Goal: Information Seeking & Learning: Learn about a topic

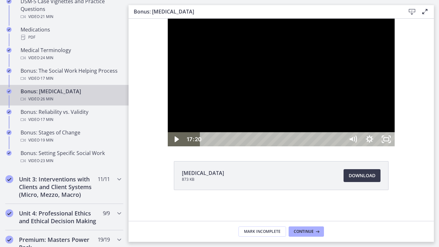
click at [341, 139] on div at bounding box center [281, 83] width 227 height 128
click at [395, 146] on icon "Unfullscreen" at bounding box center [386, 139] width 17 height 14
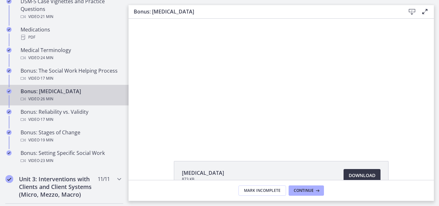
click at [363, 174] on span "Download Opens in a new window" at bounding box center [362, 176] width 27 height 8
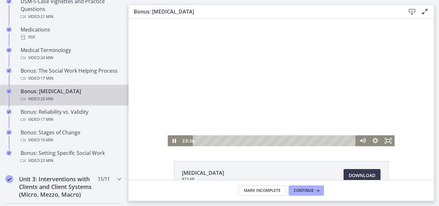
click at [277, 67] on div at bounding box center [281, 83] width 227 height 128
click at [276, 71] on div at bounding box center [281, 83] width 227 height 128
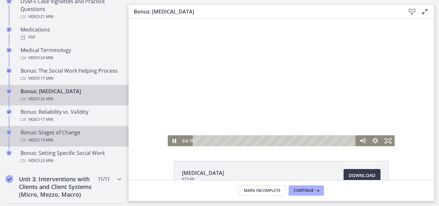
click at [47, 136] on div "Bonus: Stages of Change Video · 19 min" at bounding box center [71, 136] width 100 height 15
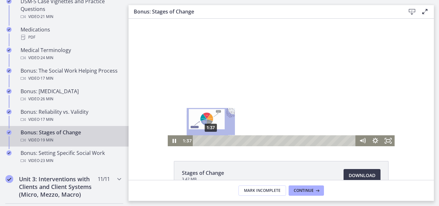
click at [208, 141] on div "1:37" at bounding box center [275, 140] width 155 height 11
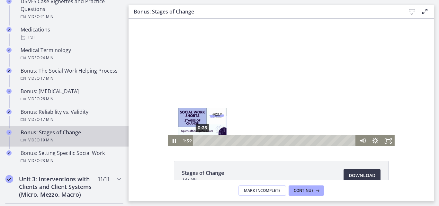
click at [200, 141] on div "0:35" at bounding box center [275, 140] width 155 height 11
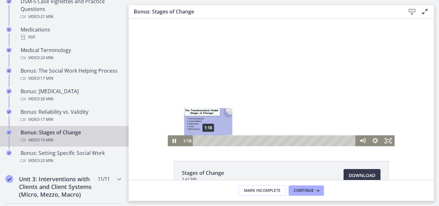
click at [206, 141] on div "1:18" at bounding box center [275, 140] width 155 height 11
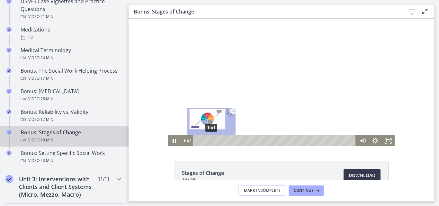
click at [209, 142] on div "1:41" at bounding box center [275, 140] width 155 height 11
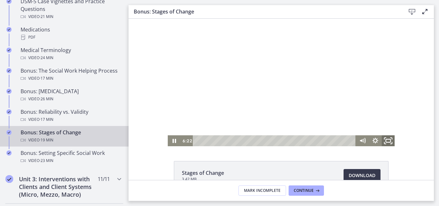
click at [388, 141] on icon "Fullscreen" at bounding box center [387, 140] width 15 height 13
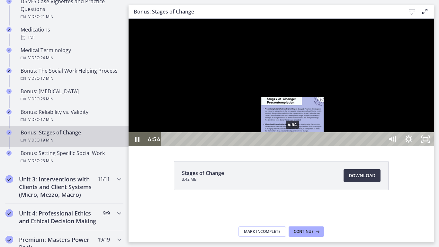
click at [293, 146] on div "6:54" at bounding box center [273, 139] width 212 height 14
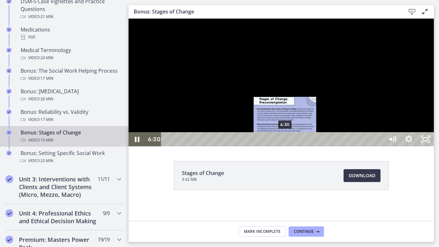
click at [285, 146] on div "6:30" at bounding box center [273, 139] width 212 height 14
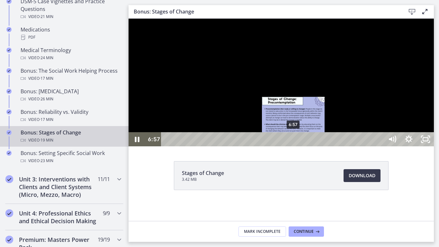
click at [294, 146] on div "6:57" at bounding box center [273, 139] width 212 height 14
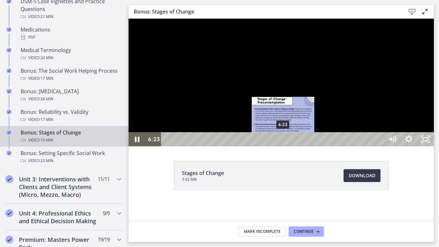
click at [283, 146] on div "6:23" at bounding box center [273, 139] width 212 height 14
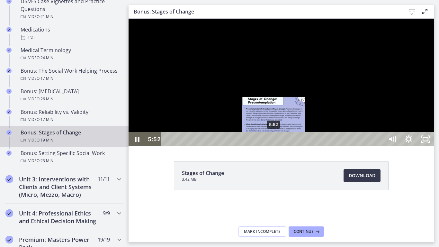
click at [274, 146] on div "5:52" at bounding box center [273, 139] width 212 height 14
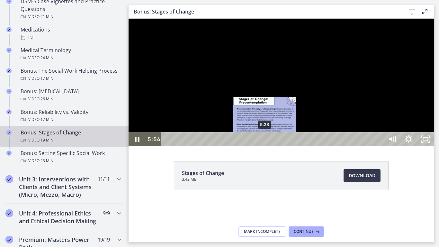
click at [265, 146] on div "5:23" at bounding box center [273, 139] width 212 height 14
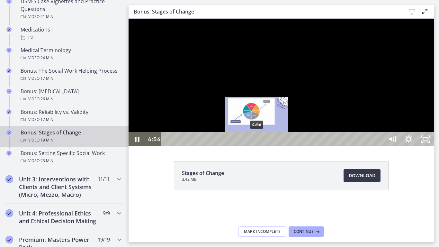
click at [257, 146] on div "4:56" at bounding box center [273, 139] width 212 height 14
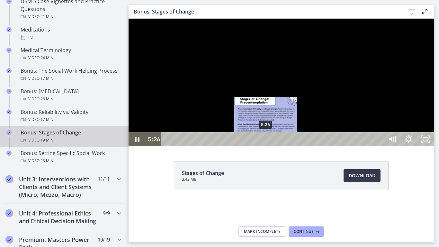
click at [266, 146] on div "5:26" at bounding box center [273, 139] width 212 height 14
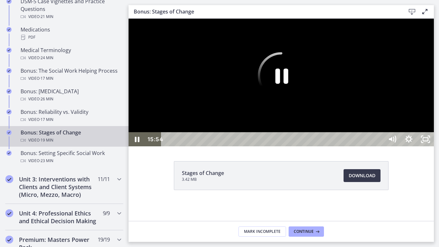
click at [301, 132] on div at bounding box center [281, 83] width 305 height 128
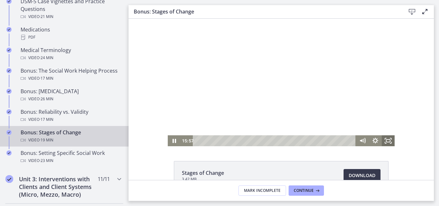
click at [386, 143] on icon "Fullscreen" at bounding box center [388, 140] width 13 height 11
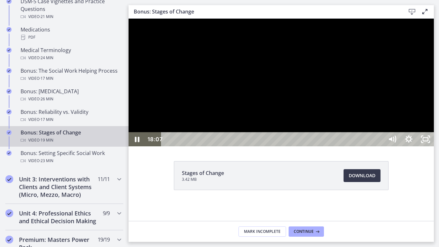
click at [421, 138] on div at bounding box center [281, 83] width 305 height 128
click at [435, 148] on icon "Unfullscreen" at bounding box center [426, 139] width 20 height 17
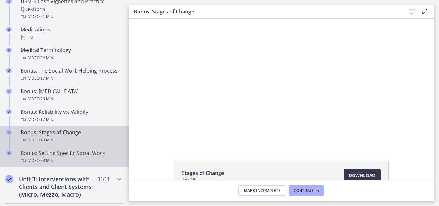
click at [41, 152] on div "Bonus: Setting Specific Social Work Video · 23 min" at bounding box center [71, 156] width 100 height 15
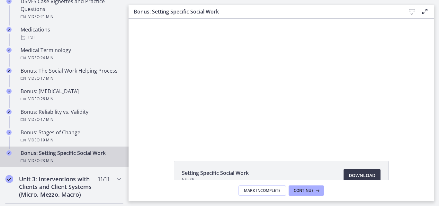
click at [284, 64] on div at bounding box center [281, 83] width 227 height 128
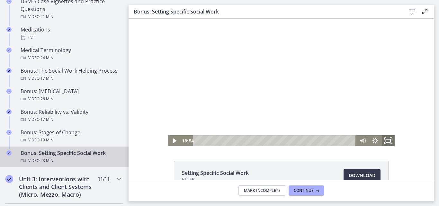
click at [382, 136] on icon "Fullscreen" at bounding box center [387, 140] width 15 height 13
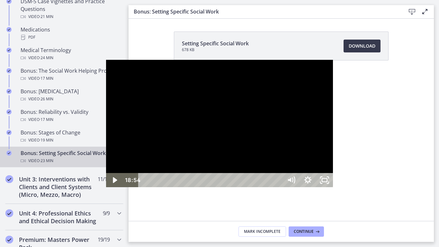
click at [285, 107] on div at bounding box center [219, 124] width 227 height 128
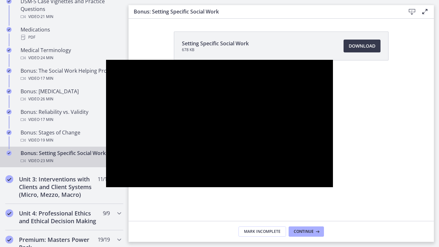
click at [106, 60] on button "Pause: cbe2somtov91j64ibsm0.mp4" at bounding box center [106, 60] width 0 height 0
click at [106, 60] on button "Play Video: cbe2somtov91j64ibsm0.mp4" at bounding box center [106, 60] width 0 height 0
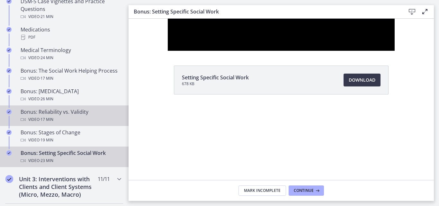
click at [69, 118] on div "Video · 17 min" at bounding box center [71, 120] width 100 height 8
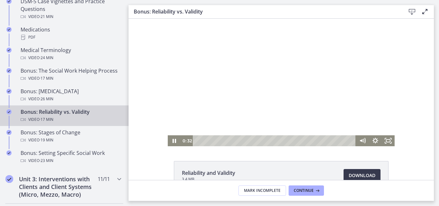
click at [200, 141] on div "Playbar" at bounding box center [275, 140] width 155 height 11
click at [385, 142] on icon "Fullscreen" at bounding box center [387, 140] width 15 height 13
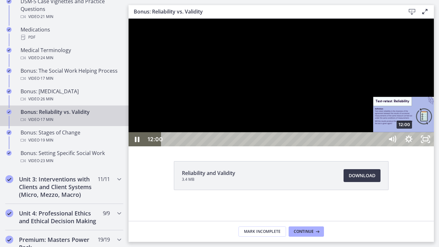
click at [380, 146] on div "12:00" at bounding box center [273, 139] width 212 height 14
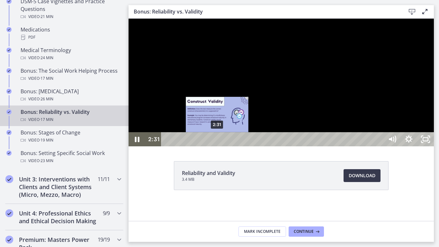
click at [218, 146] on div "2:31" at bounding box center [273, 139] width 212 height 14
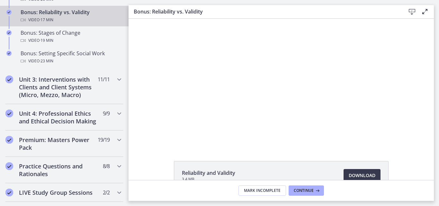
scroll to position [572, 0]
click at [119, 81] on div "Unit 3: Interventions with Clients and Client Systems (Micro, Mezzo, Macro) 11 …" at bounding box center [64, 87] width 129 height 34
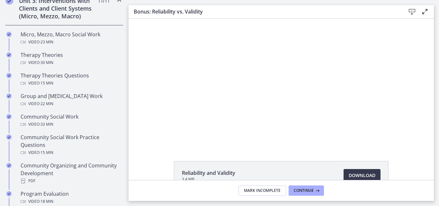
scroll to position [254, 0]
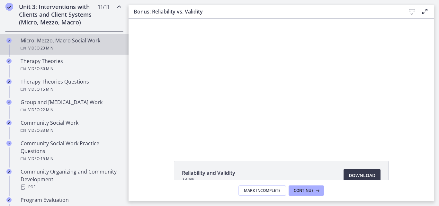
click at [30, 43] on div "Micro, Mezzo, Macro Social Work Video · 23 min" at bounding box center [71, 44] width 100 height 15
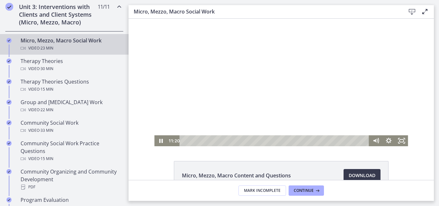
click at [260, 142] on div "Playbar" at bounding box center [275, 140] width 182 height 11
click at [396, 141] on icon "Fullscreen" at bounding box center [401, 140] width 15 height 13
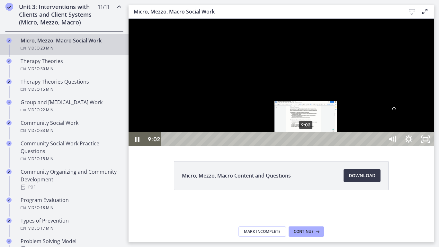
click at [306, 146] on div "9:02" at bounding box center [273, 139] width 212 height 14
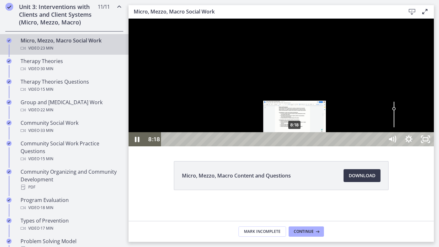
click at [295, 146] on div "8:18" at bounding box center [273, 139] width 212 height 14
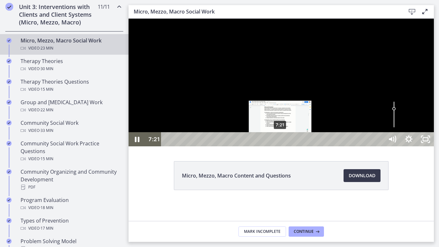
click at [281, 146] on div "7:21" at bounding box center [273, 139] width 212 height 14
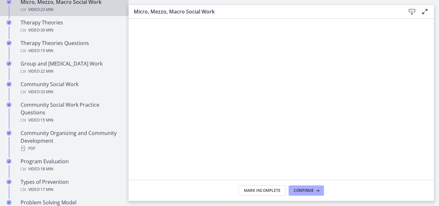
scroll to position [318, 0]
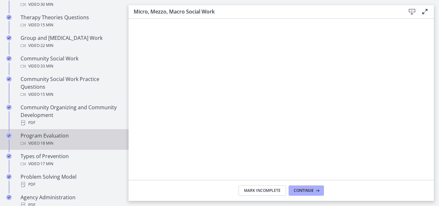
click at [41, 144] on span "· 18 min" at bounding box center [47, 143] width 14 height 8
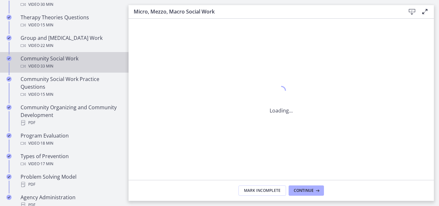
click at [37, 62] on div "Community Social Work Video · 33 min" at bounding box center [71, 62] width 100 height 15
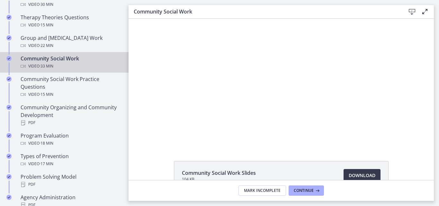
scroll to position [138, 0]
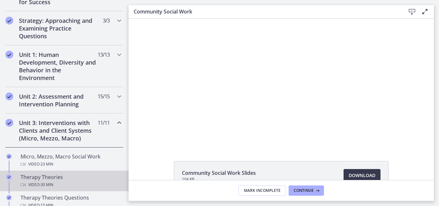
click at [49, 182] on span "· 30 min" at bounding box center [47, 185] width 14 height 8
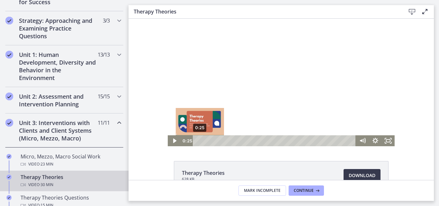
click at [198, 141] on div "0:25" at bounding box center [275, 140] width 155 height 11
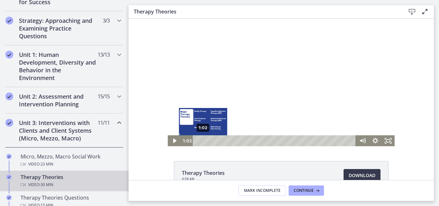
click at [201, 142] on div "1:02" at bounding box center [275, 140] width 155 height 11
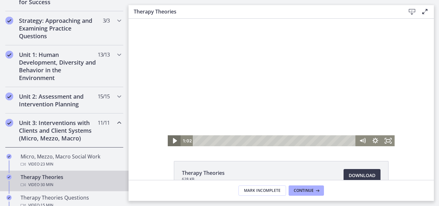
click at [169, 142] on icon "Play Video" at bounding box center [174, 140] width 15 height 13
drag, startPoint x: 129, startPoint y: 19, endPoint x: 169, endPoint y: 142, distance: 129.5
click at [169, 142] on icon "Pause" at bounding box center [174, 140] width 13 height 11
click at [173, 140] on icon "Play Video" at bounding box center [175, 140] width 4 height 5
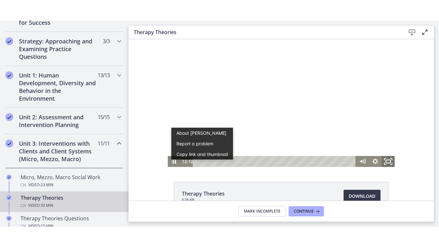
drag, startPoint x: 385, startPoint y: 163, endPoint x: 514, endPoint y: 209, distance: 136.7
click at [386, 163] on rect "Fullscreen" at bounding box center [388, 160] width 4 height 3
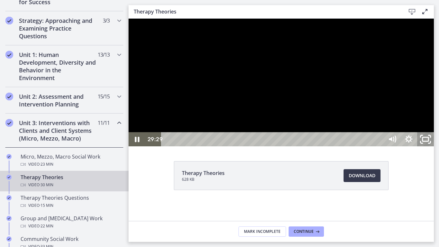
click at [435, 148] on icon "Unfullscreen" at bounding box center [426, 139] width 20 height 17
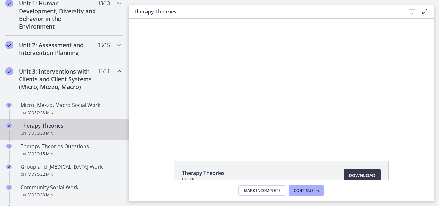
scroll to position [215, 0]
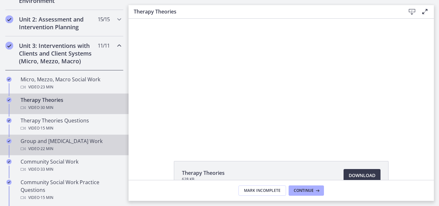
click at [41, 144] on div "Group and [MEDICAL_DATA] Work Video · 22 min" at bounding box center [71, 144] width 100 height 15
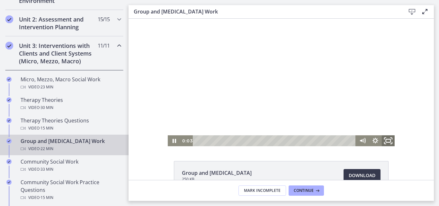
click at [388, 141] on icon "Fullscreen" at bounding box center [387, 140] width 15 height 13
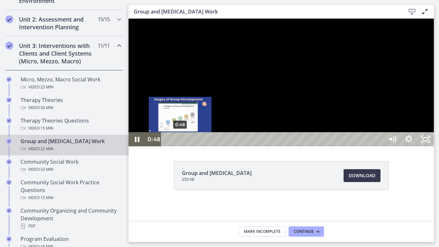
click at [180, 146] on div "0:48" at bounding box center [273, 139] width 212 height 14
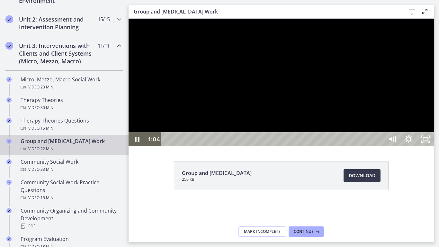
click at [325, 146] on div at bounding box center [281, 83] width 305 height 128
click at [435, 148] on icon "Unfullscreen" at bounding box center [426, 139] width 20 height 17
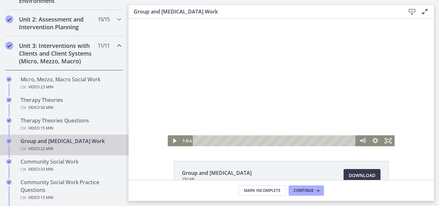
click at [305, 77] on div at bounding box center [281, 83] width 227 height 128
click at [361, 123] on div "Volume" at bounding box center [362, 117] width 13 height 35
click at [389, 142] on icon "Fullscreen" at bounding box center [387, 140] width 15 height 13
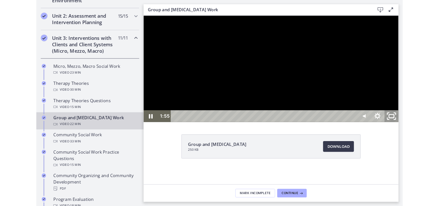
click at [439, 145] on icon "Unfullscreen" at bounding box center [440, 136] width 20 height 17
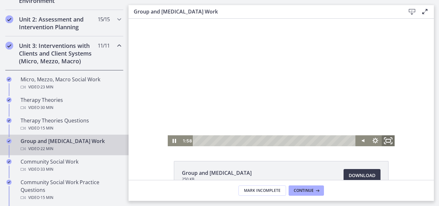
click at [384, 143] on icon "Fullscreen" at bounding box center [387, 140] width 15 height 13
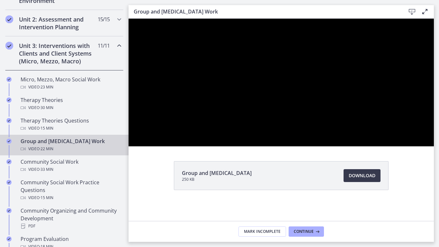
click at [358, 146] on div at bounding box center [281, 83] width 305 height 128
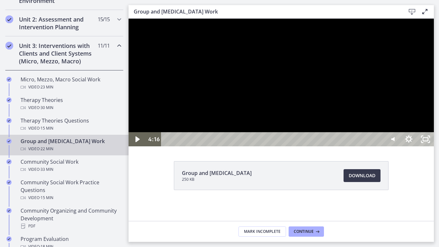
click at [358, 146] on div at bounding box center [281, 83] width 305 height 128
click at [435, 148] on icon "Unfullscreen" at bounding box center [426, 139] width 20 height 17
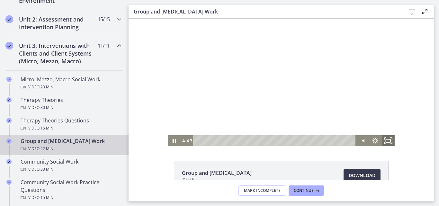
click at [385, 141] on icon "Fullscreen" at bounding box center [387, 140] width 15 height 13
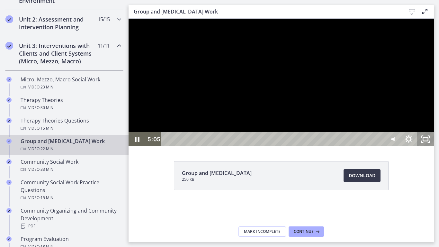
click at [434, 146] on icon "Unfullscreen" at bounding box center [425, 139] width 17 height 14
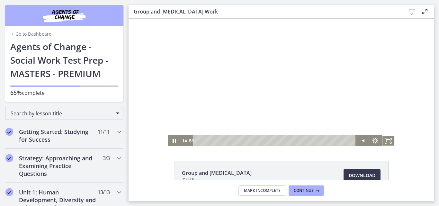
drag, startPoint x: 125, startPoint y: 91, endPoint x: 1, endPoint y: 3, distance: 152.1
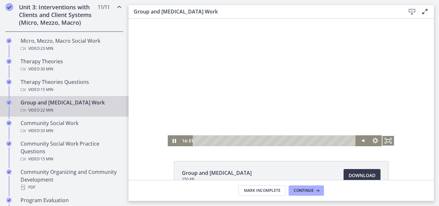
scroll to position [265, 0]
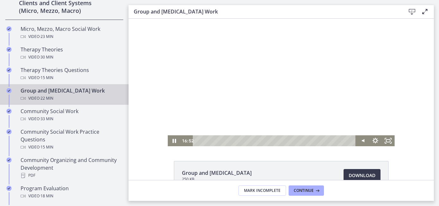
click at [135, 89] on div "Click for sound @keyframes VOLUME_SMALL_WAVE_FLASH { 0% { opacity: 0; } 33% { o…" at bounding box center [281, 83] width 305 height 128
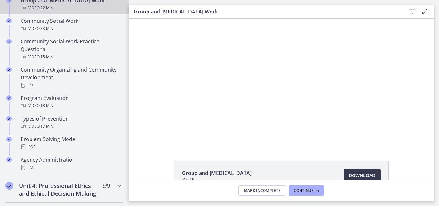
scroll to position [353, 0]
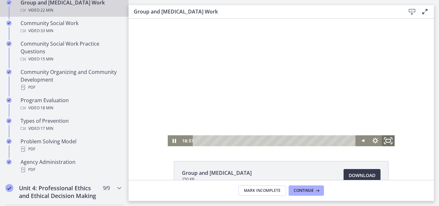
click at [386, 139] on rect "Fullscreen" at bounding box center [388, 140] width 4 height 3
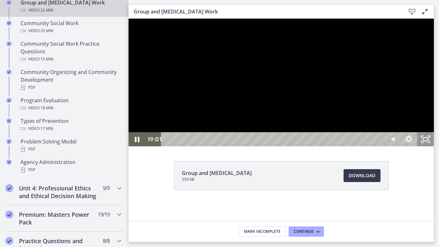
click at [434, 146] on icon "Unfullscreen" at bounding box center [425, 139] width 17 height 14
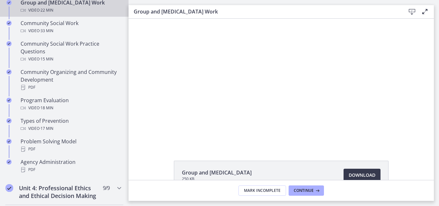
scroll to position [0, 0]
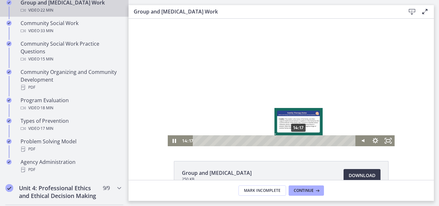
click at [297, 139] on div "14:17" at bounding box center [275, 140] width 155 height 11
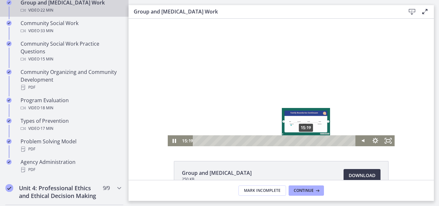
click at [304, 140] on div "15:19" at bounding box center [275, 140] width 155 height 11
click at [311, 140] on div "16:19" at bounding box center [275, 140] width 155 height 11
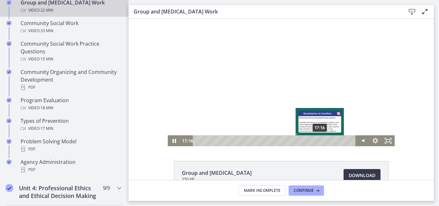
click at [318, 140] on div "17:16" at bounding box center [275, 140] width 155 height 11
click at [312, 140] on div "16:27" at bounding box center [275, 140] width 155 height 11
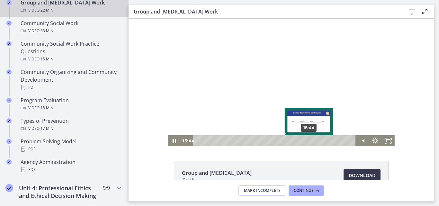
click at [307, 141] on div "15:44" at bounding box center [275, 140] width 155 height 11
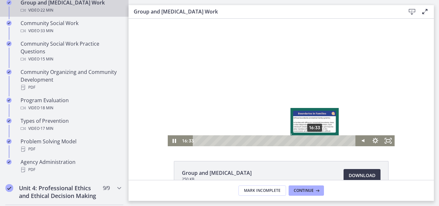
click at [313, 139] on div "16:33" at bounding box center [275, 140] width 155 height 11
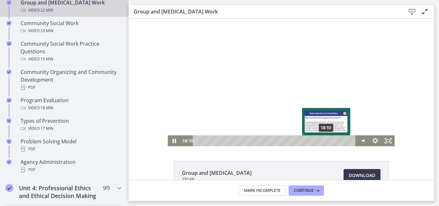
click at [324, 142] on div "18:10" at bounding box center [275, 140] width 155 height 11
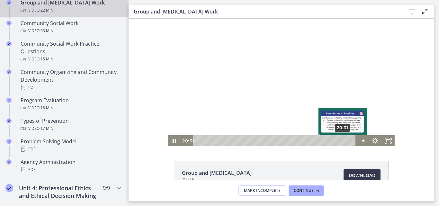
click at [341, 142] on div "20:31" at bounding box center [275, 140] width 155 height 11
click at [338, 142] on div "20:07" at bounding box center [275, 140] width 155 height 11
click at [336, 142] on div "19:48" at bounding box center [275, 140] width 155 height 11
click at [336, 142] on div "Playbar" at bounding box center [338, 141] width 4 height 4
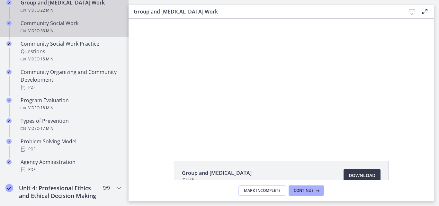
click at [35, 30] on div "Video · 33 min" at bounding box center [71, 31] width 100 height 8
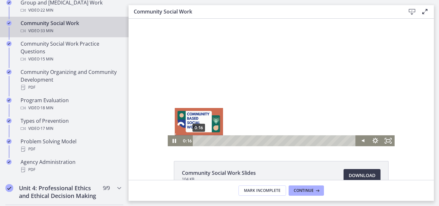
click at [198, 140] on div "0:16" at bounding box center [275, 140] width 155 height 11
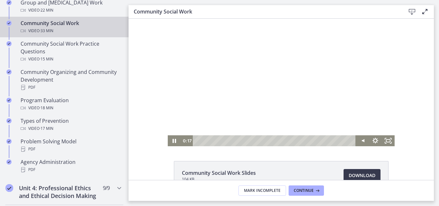
click at [278, 49] on div at bounding box center [281, 83] width 227 height 128
